Goal: Task Accomplishment & Management: Use online tool/utility

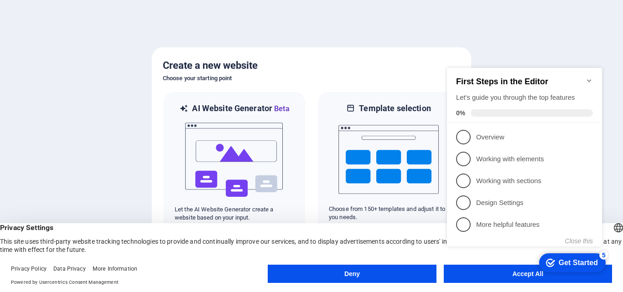
drag, startPoint x: 443, startPoint y: 59, endPoint x: 580, endPoint y: 236, distance: 224.3
click at [544, 219] on link "5 More helpful features - incomplete" at bounding box center [524, 224] width 137 height 15
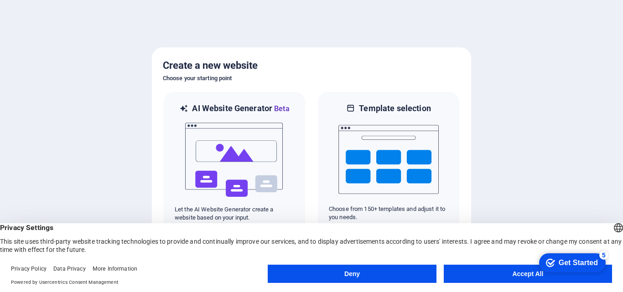
click at [580, 155] on div at bounding box center [311, 146] width 623 height 292
click at [552, 280] on button "Accept All" at bounding box center [528, 274] width 168 height 18
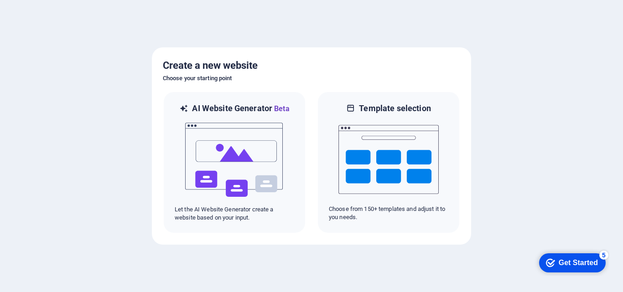
click at [557, 268] on div "checkmark Get Started 5" at bounding box center [572, 263] width 67 height 19
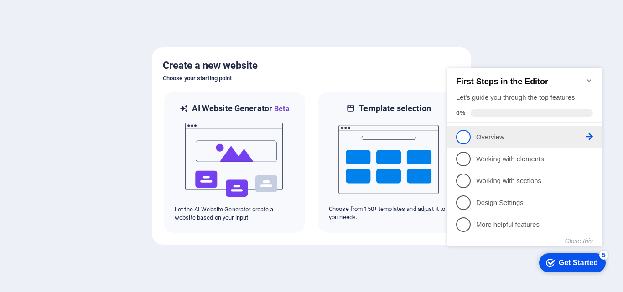
click at [528, 135] on p "Overview - incomplete" at bounding box center [530, 138] width 109 height 10
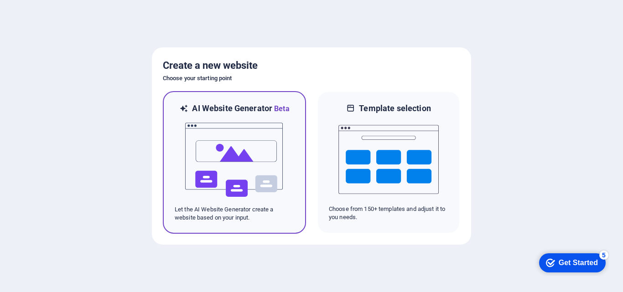
click at [296, 165] on div "AI Website Generator Beta Let the AI Website Generator create a website based o…" at bounding box center [234, 162] width 143 height 143
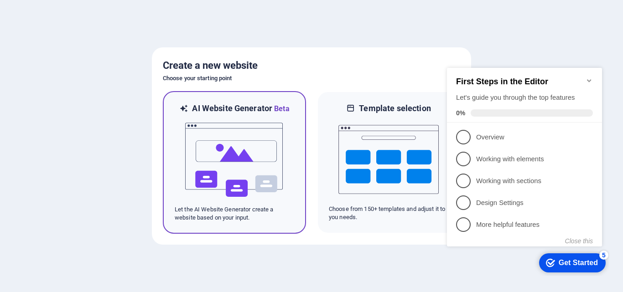
click at [235, 159] on img at bounding box center [234, 159] width 100 height 91
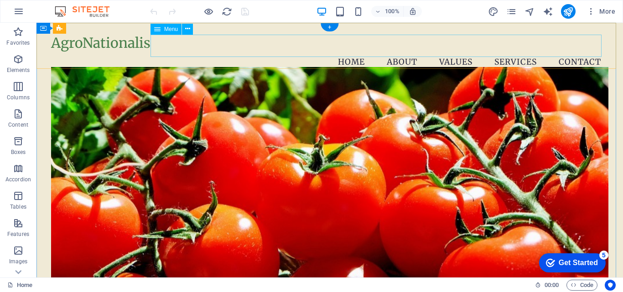
click at [519, 51] on nav "Home About Values Services Contact" at bounding box center [329, 62] width 557 height 23
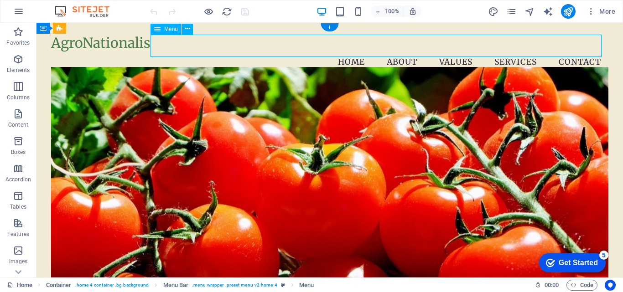
click at [510, 51] on nav "Home About Values Services Contact" at bounding box center [329, 62] width 557 height 23
click at [509, 51] on nav "Home About Values Services Contact" at bounding box center [329, 62] width 557 height 23
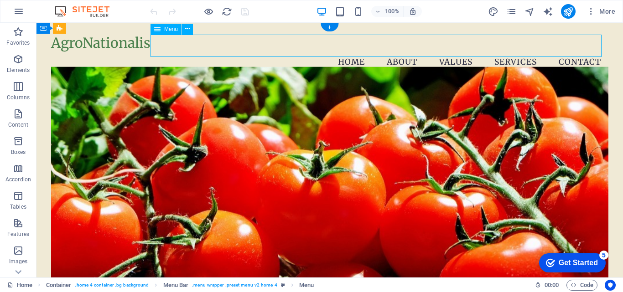
select select
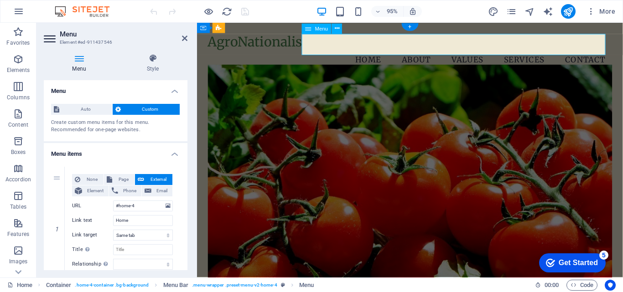
click at [488, 51] on nav "Home About Values Services Contact" at bounding box center [421, 62] width 426 height 23
click at [524, 51] on nav "Home About Values Services Contact" at bounding box center [421, 62] width 426 height 23
